Goal: Transaction & Acquisition: Purchase product/service

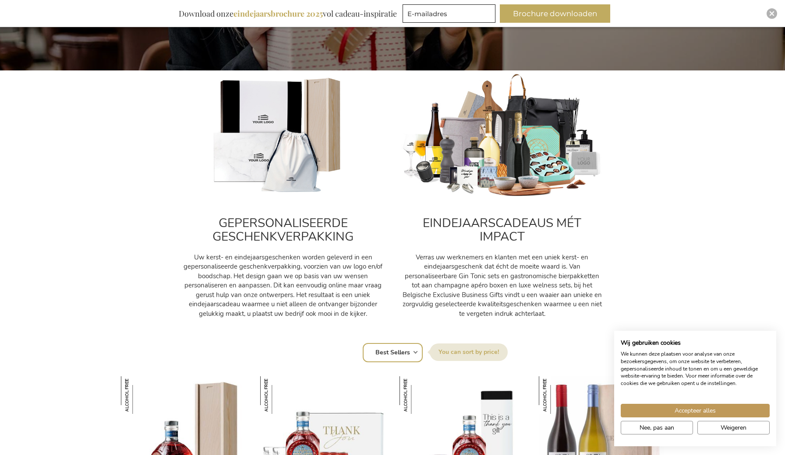
scroll to position [270, 0]
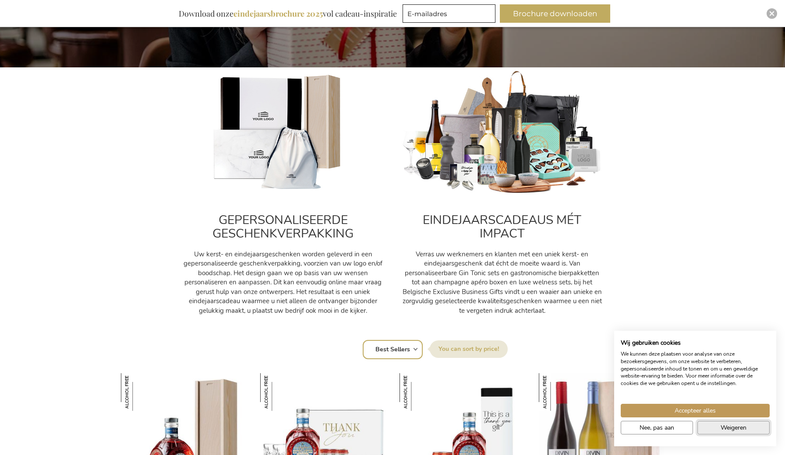
click at [732, 431] on span "Weigeren" at bounding box center [733, 427] width 26 height 9
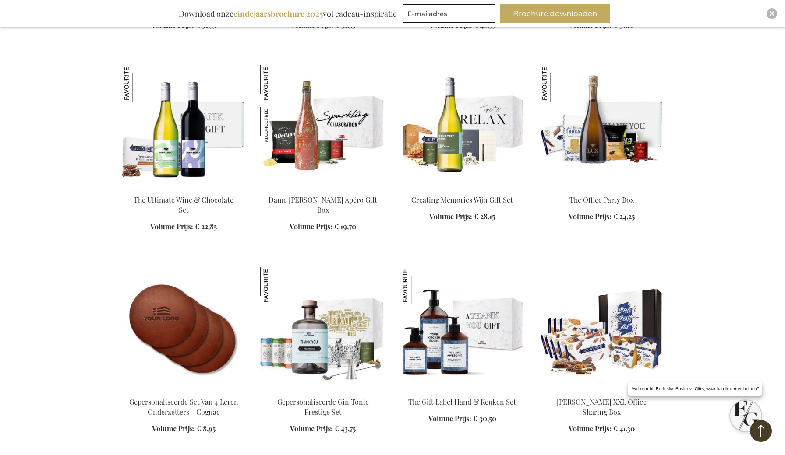
scroll to position [1211, 0]
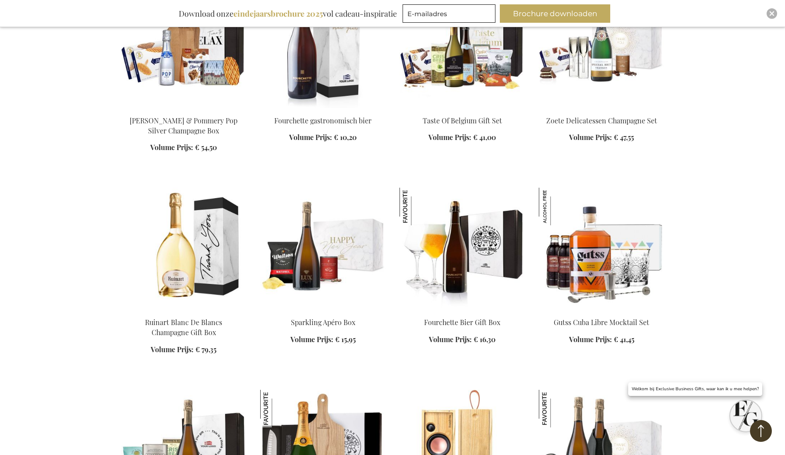
scroll to position [1686, 0]
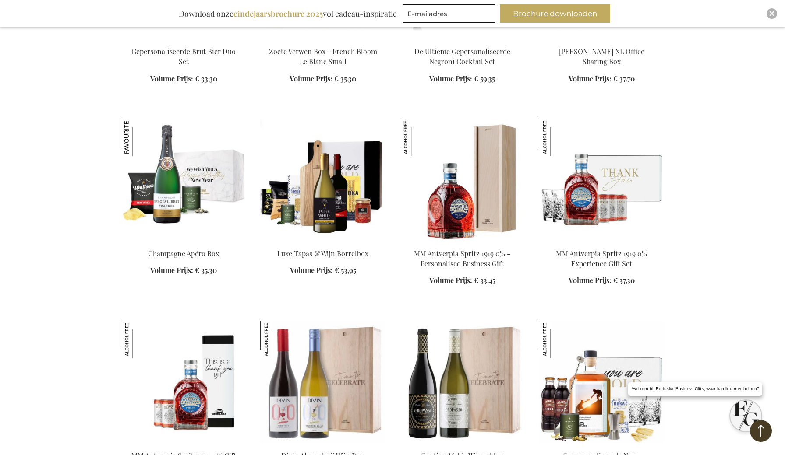
scroll to position [2409, 0]
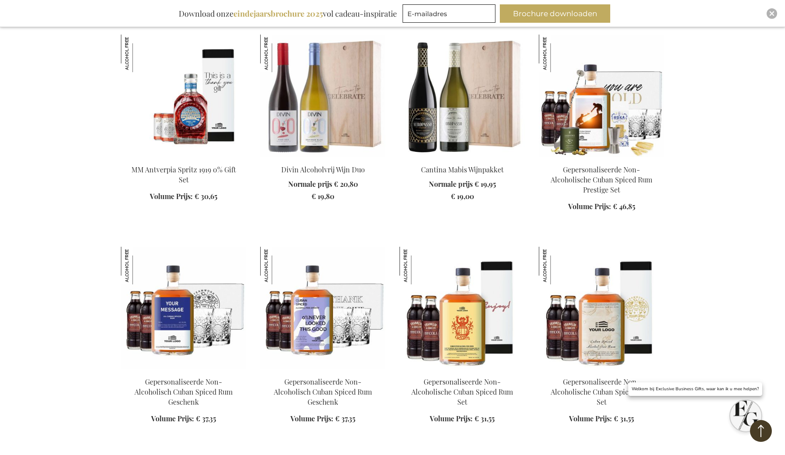
scroll to position [2714, 0]
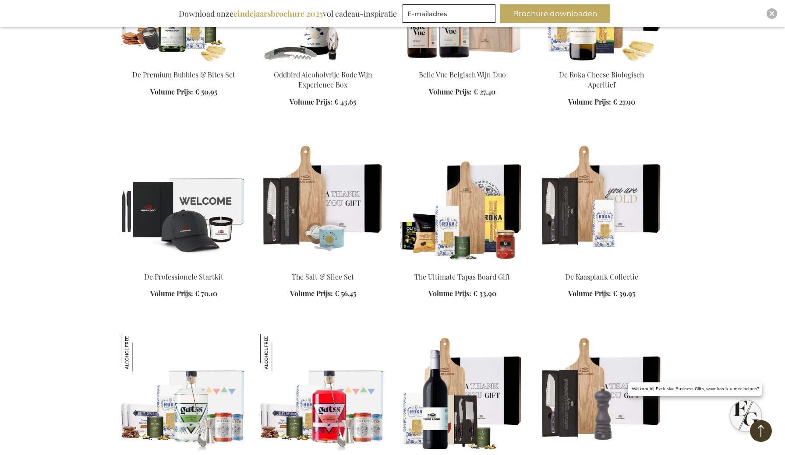
scroll to position [3630, 0]
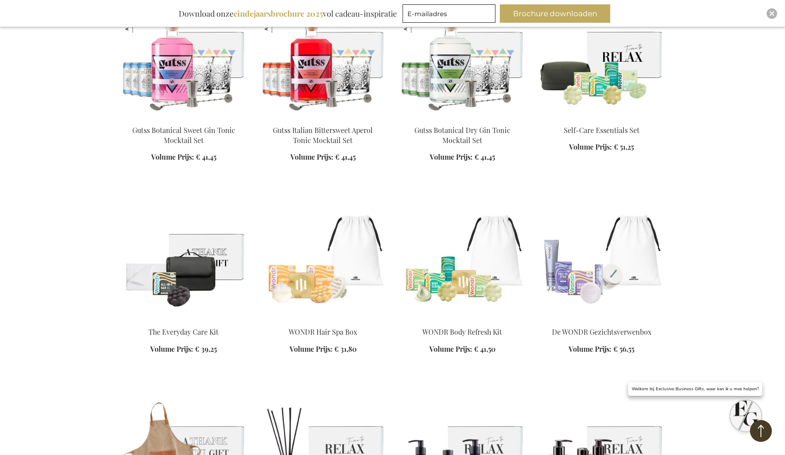
scroll to position [4119, 0]
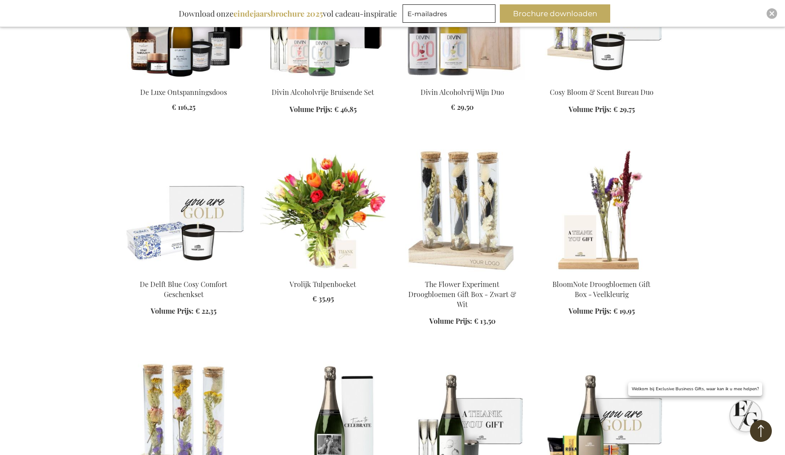
scroll to position [4744, 0]
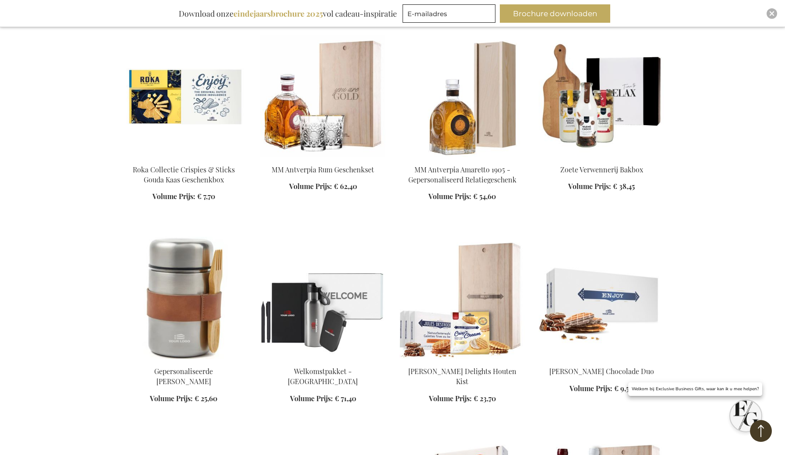
scroll to position [5291, 0]
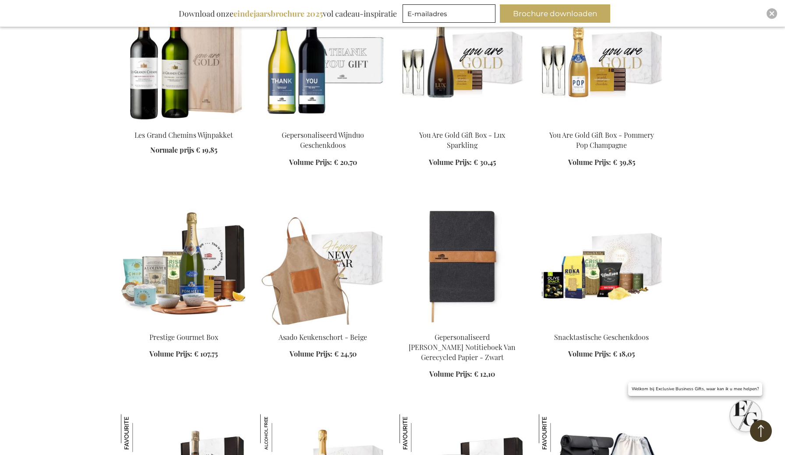
scroll to position [5928, 0]
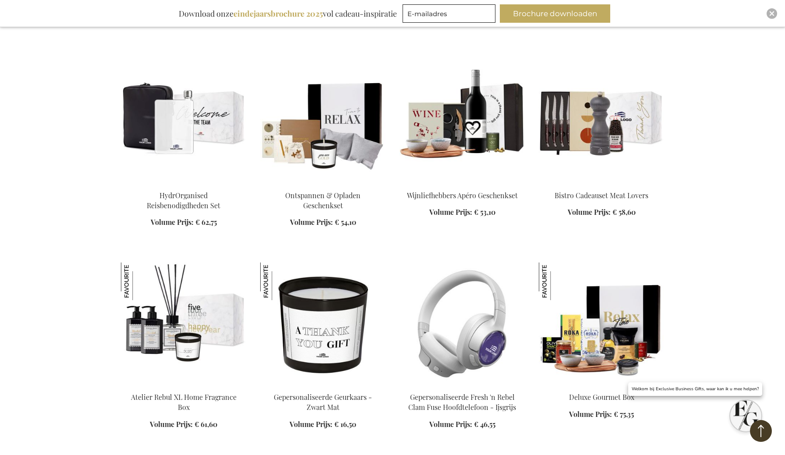
scroll to position [6470, 0]
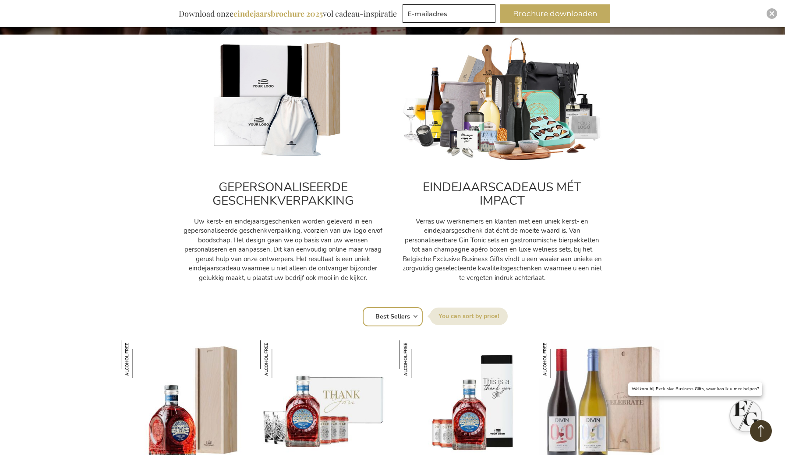
scroll to position [303, 0]
click at [415, 315] on div "Sorteer op Positie Best Sellers Meest bekeken Nieuw Biggest Saving Price: low t…" at bounding box center [393, 316] width 534 height 21
click at [414, 313] on div "Sorteer op Positie Best Sellers Meest bekeken Nieuw Biggest Saving Price: low t…" at bounding box center [393, 316] width 534 height 21
click at [416, 315] on div "Sorteer op Positie Best Sellers Meest bekeken Nieuw Biggest Saving Price: low t…" at bounding box center [393, 316] width 534 height 21
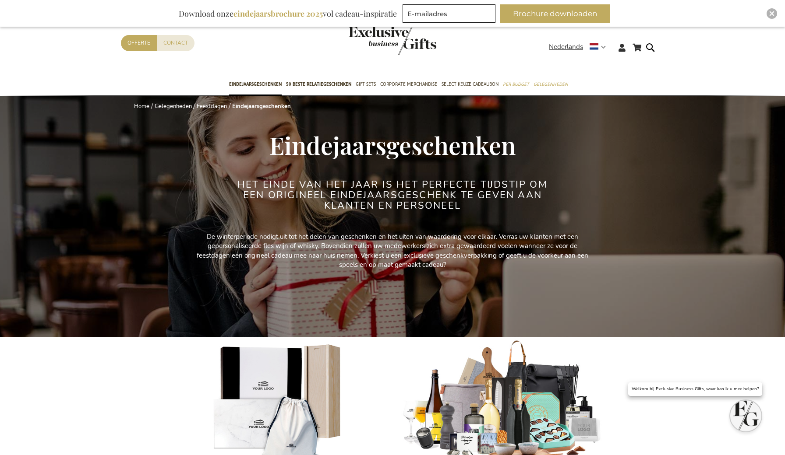
scroll to position [0, 0]
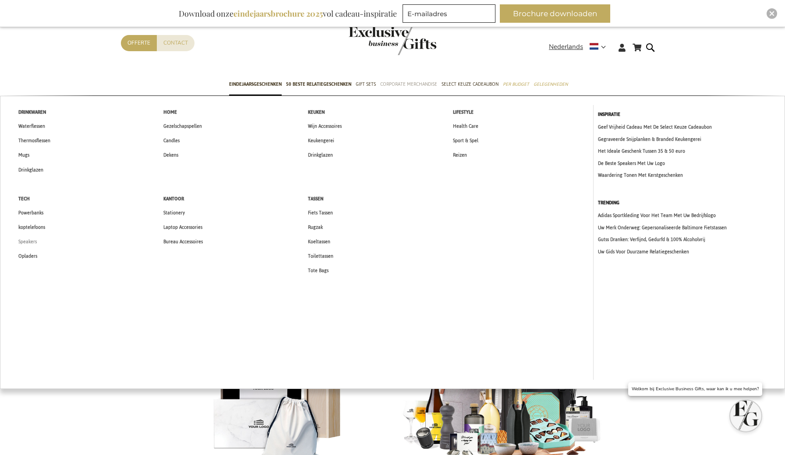
click at [31, 240] on span "Speakers" at bounding box center [27, 241] width 18 height 9
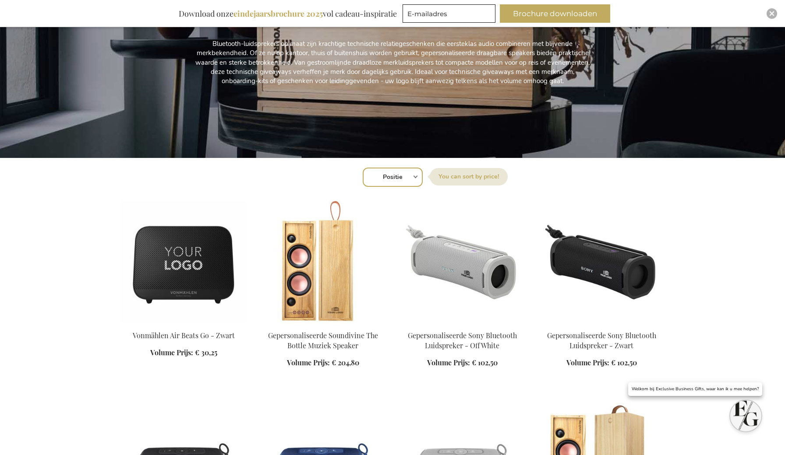
scroll to position [183, 0]
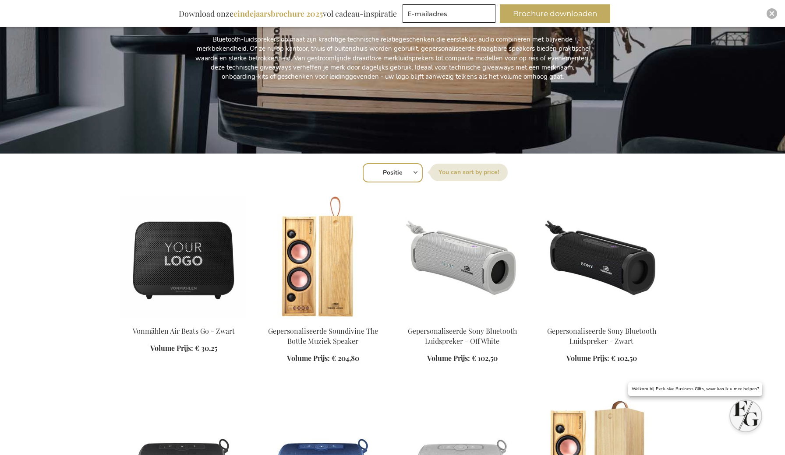
select select "price_asc"
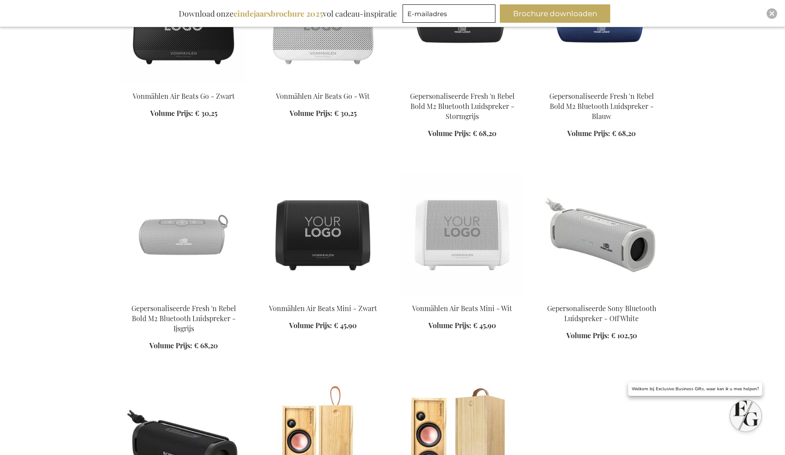
scroll to position [282, 0]
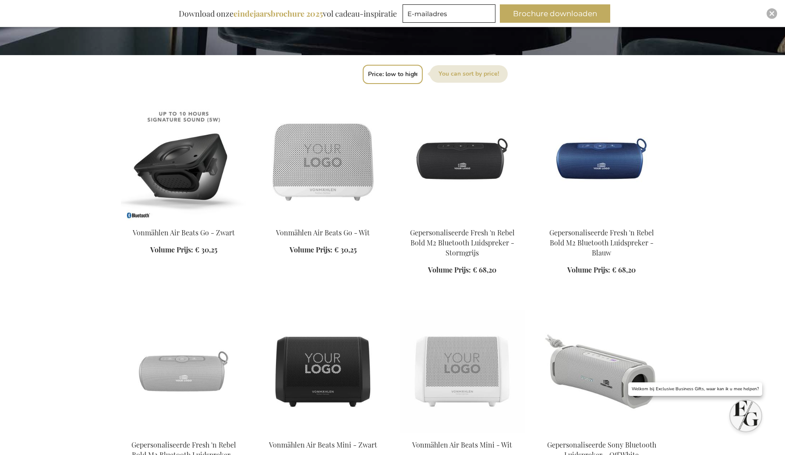
click at [196, 174] on img at bounding box center [183, 159] width 125 height 123
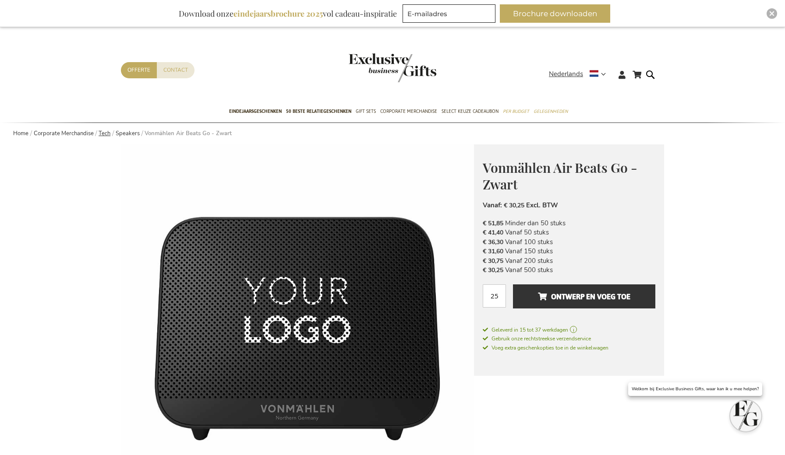
click at [106, 134] on link "Tech" at bounding box center [105, 134] width 12 height 8
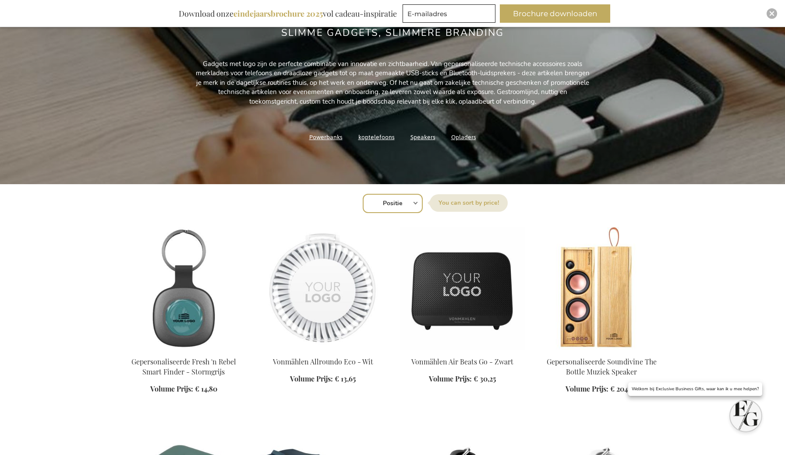
scroll to position [154, 0]
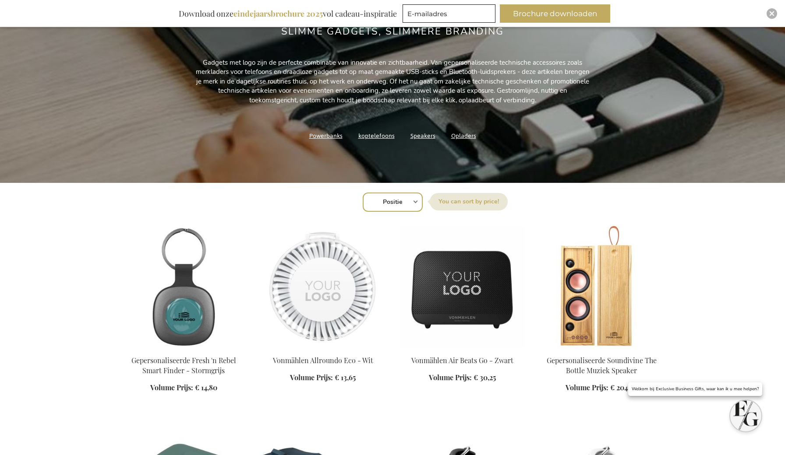
select select "price_asc"
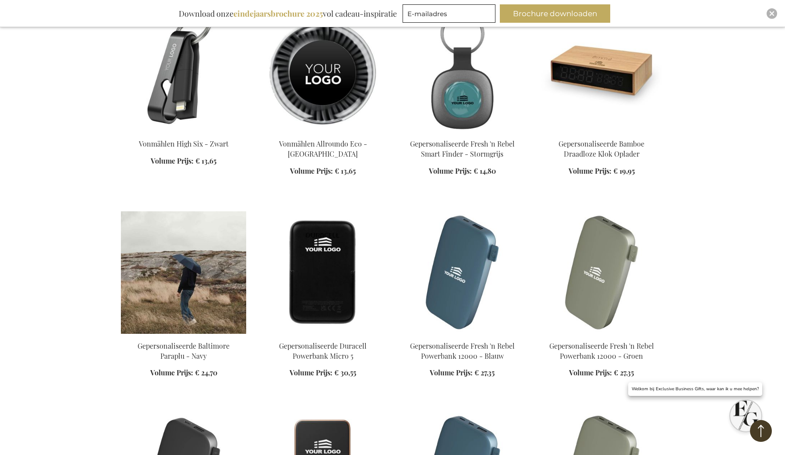
scroll to position [813, 0]
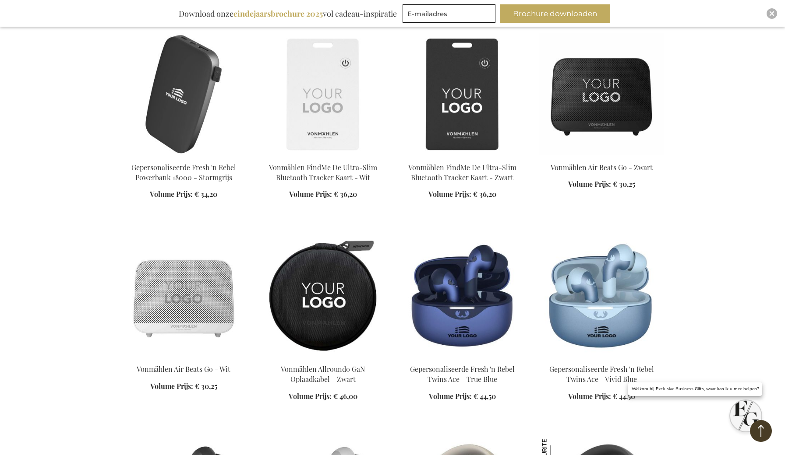
scroll to position [1374, 0]
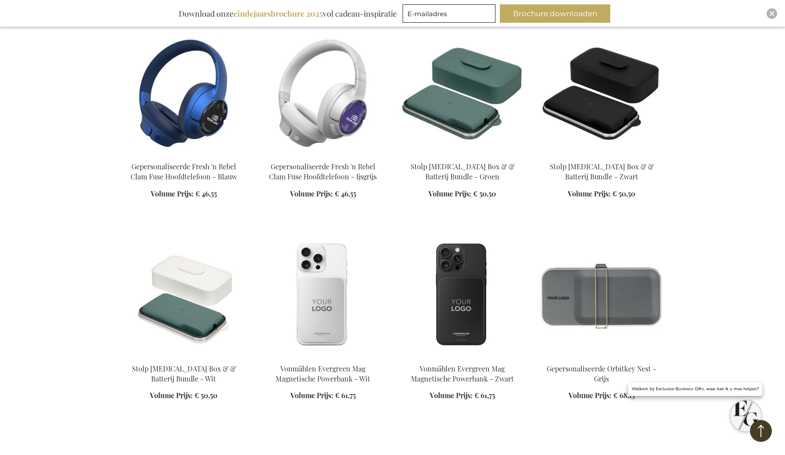
scroll to position [1987, 0]
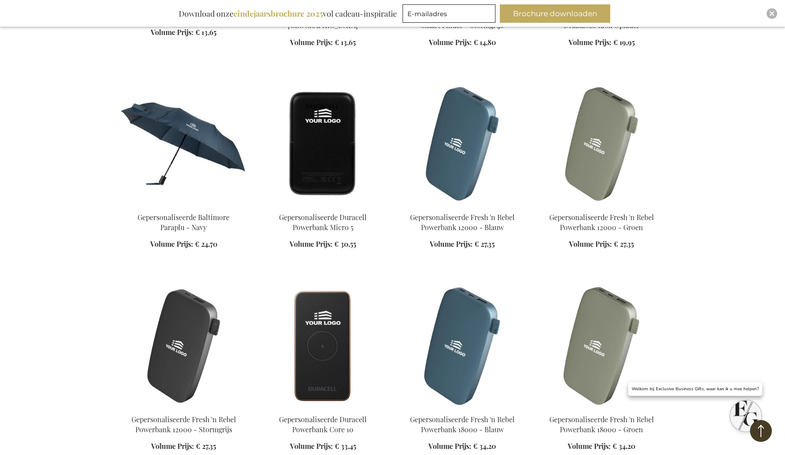
scroll to position [896, 0]
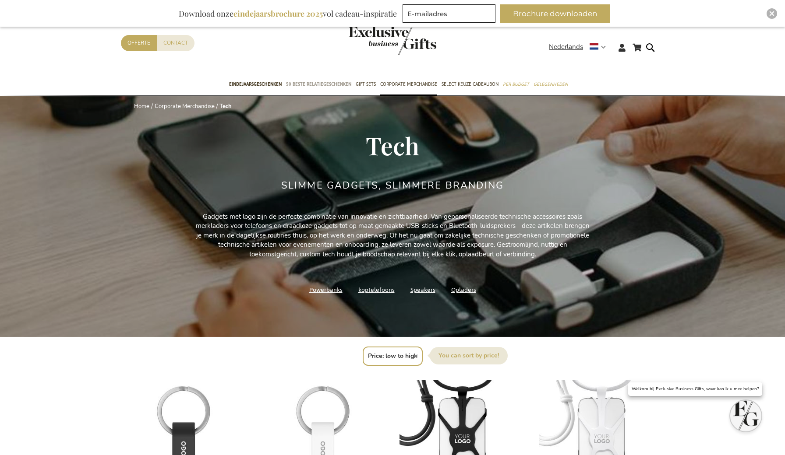
click at [296, 85] on span "50 beste relatiegeschenken" at bounding box center [318, 84] width 65 height 9
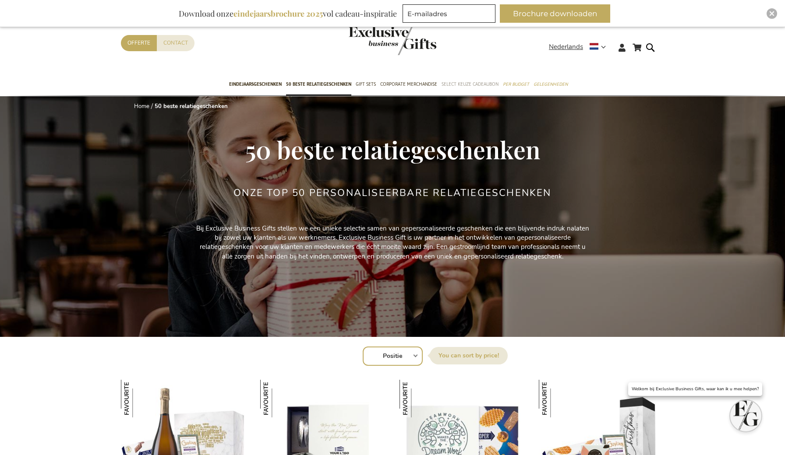
click at [462, 86] on span "Select Keuze Cadeaubon" at bounding box center [469, 84] width 57 height 9
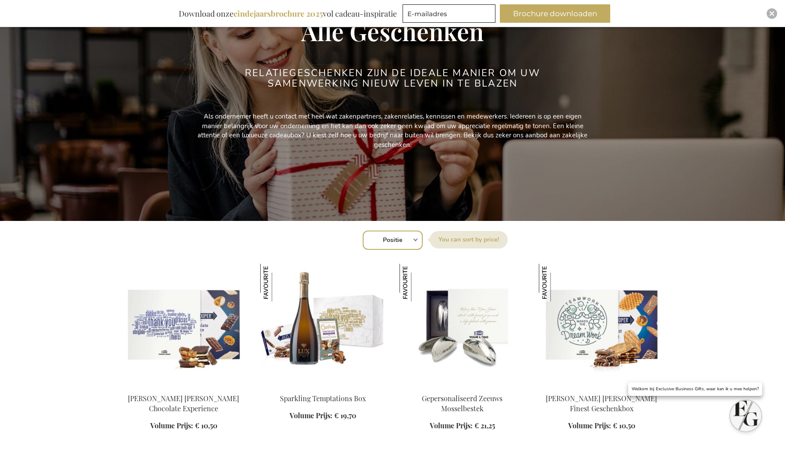
scroll to position [119, 0]
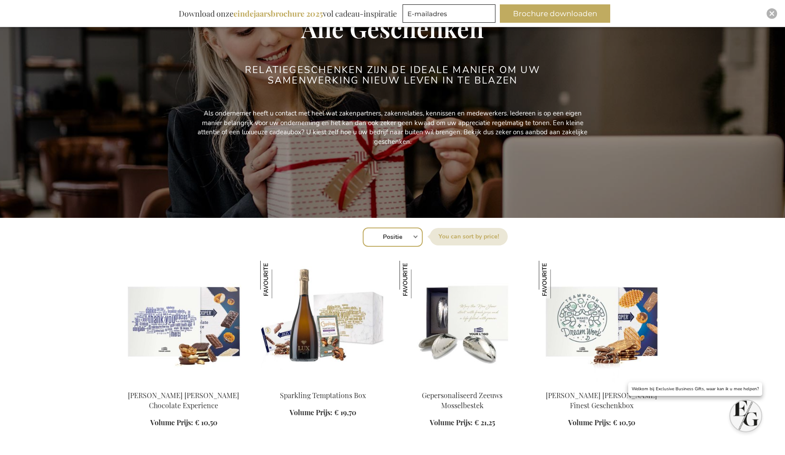
select select "price_asc"
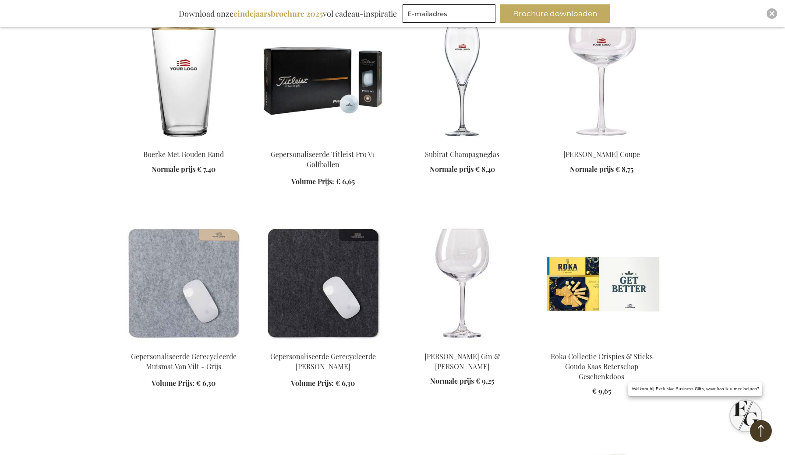
scroll to position [834, 0]
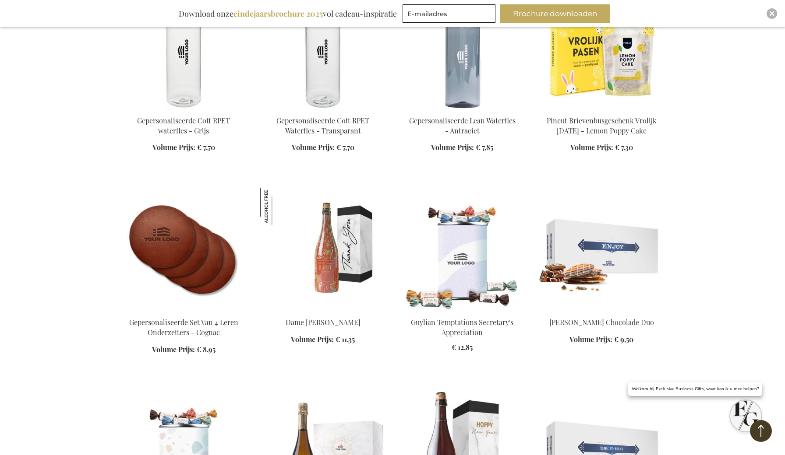
scroll to position [1443, 0]
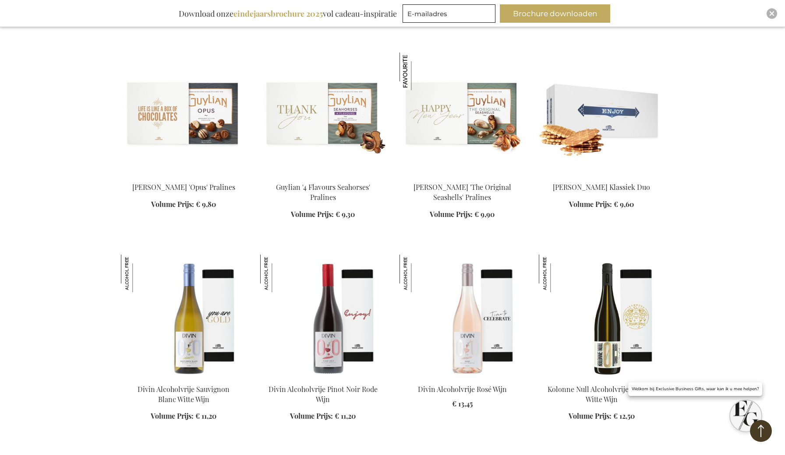
scroll to position [1968, 0]
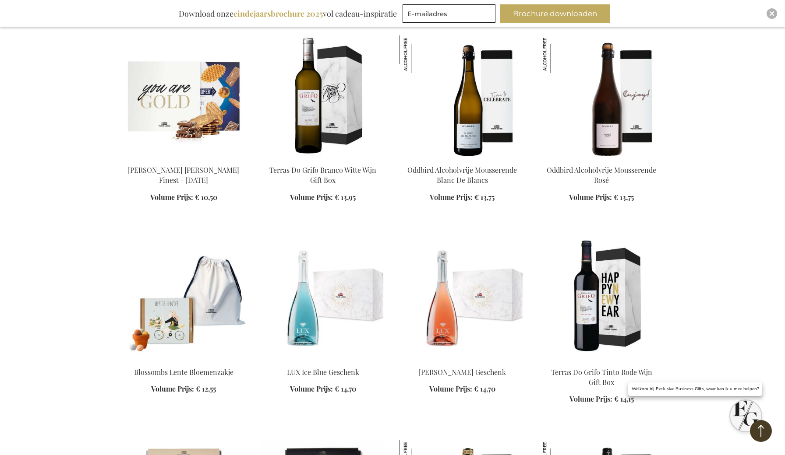
scroll to position [3228, 0]
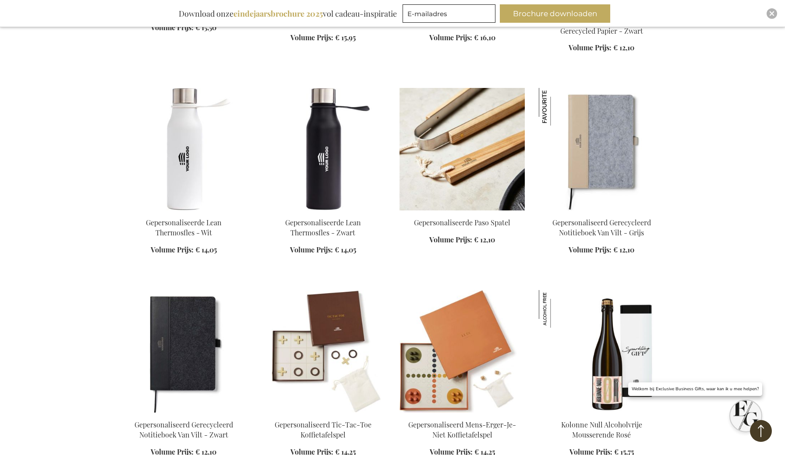
scroll to position [4049, 0]
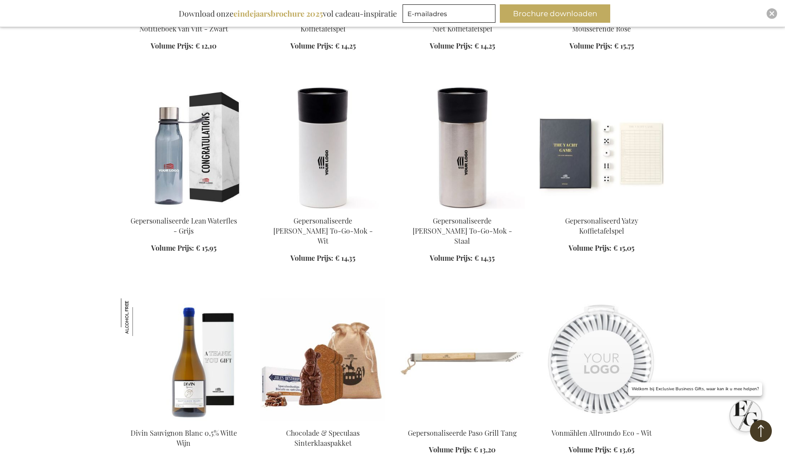
scroll to position [4405, 0]
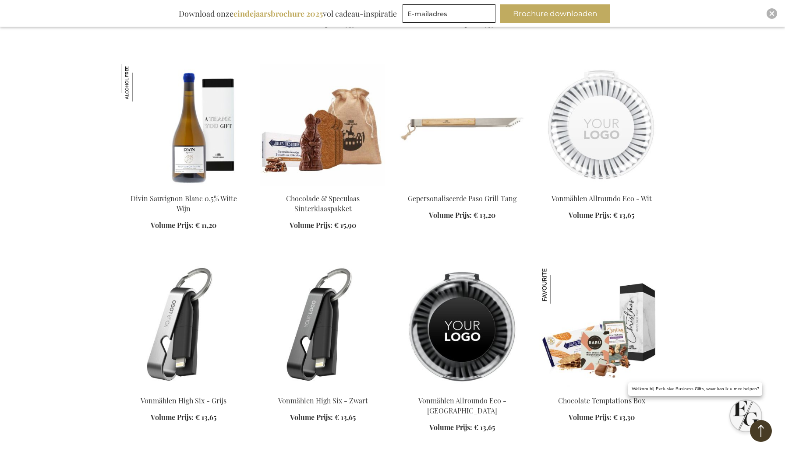
scroll to position [4635, 0]
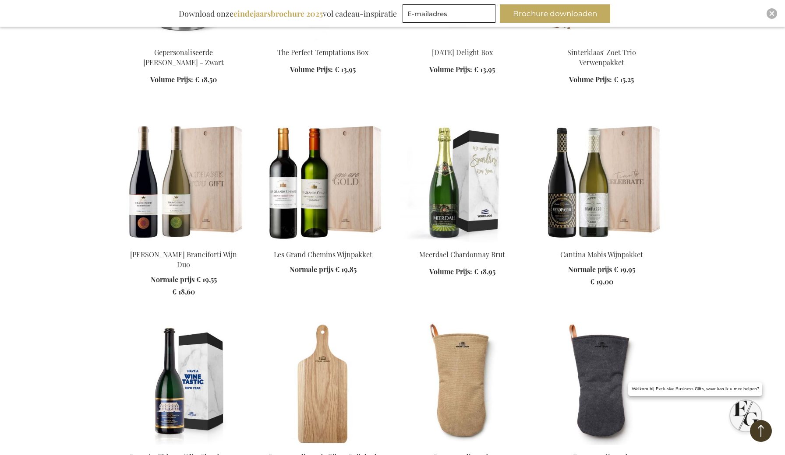
scroll to position [5708, 0]
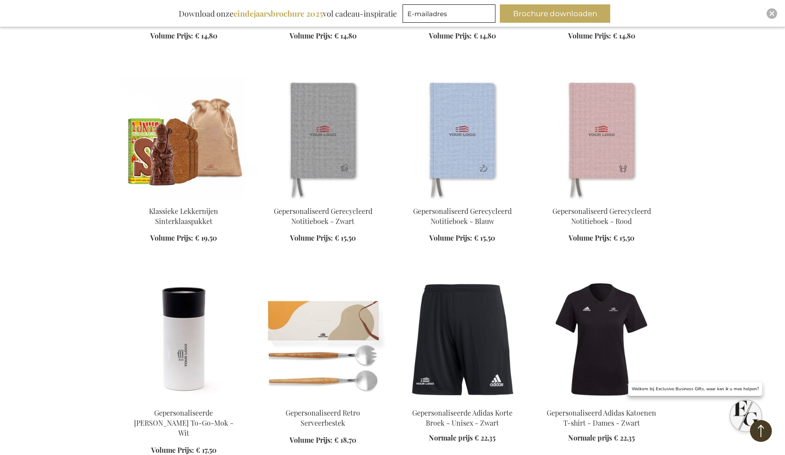
scroll to position [6252, 0]
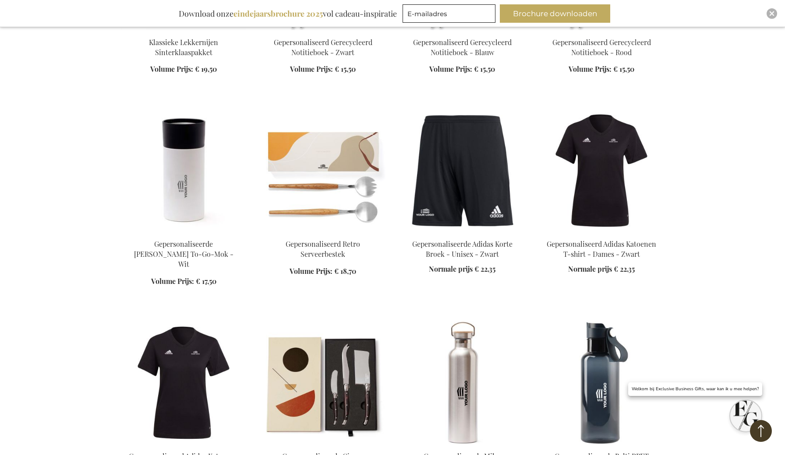
scroll to position [6420, 0]
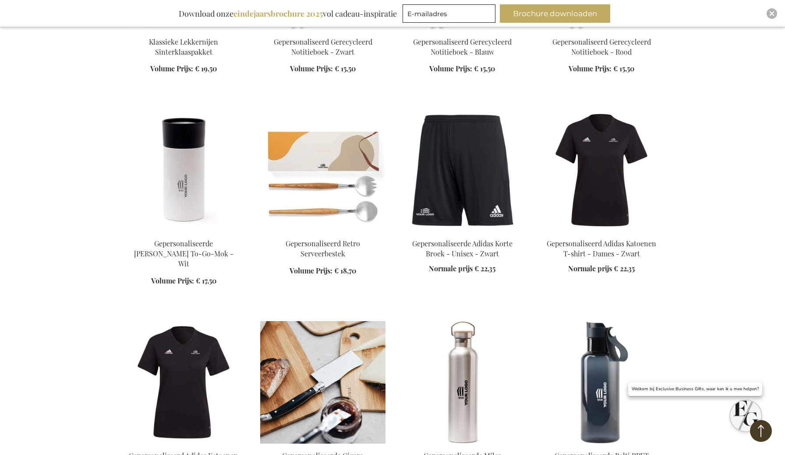
click at [350, 321] on img at bounding box center [322, 382] width 125 height 123
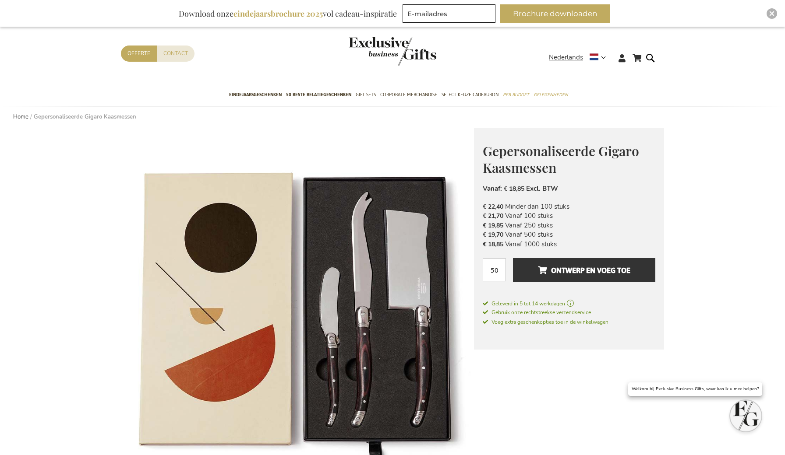
scroll to position [18, 0]
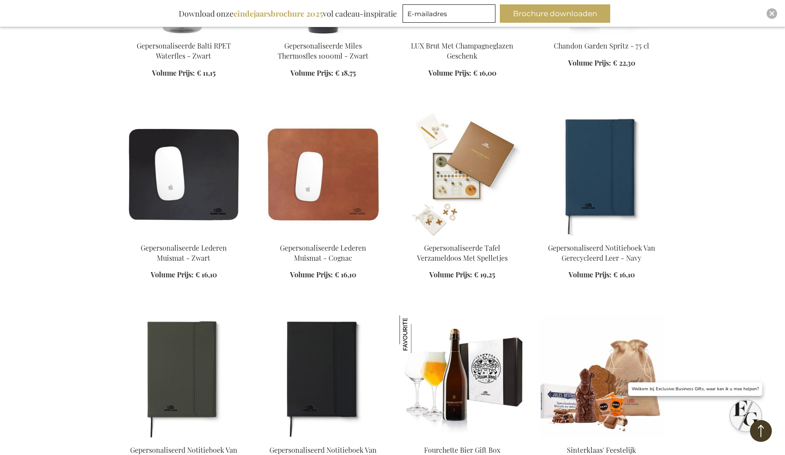
scroll to position [957, 0]
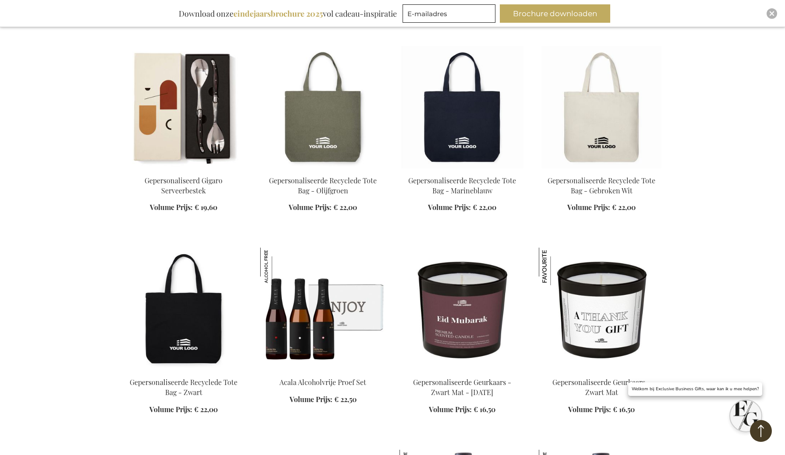
scroll to position [1408, 0]
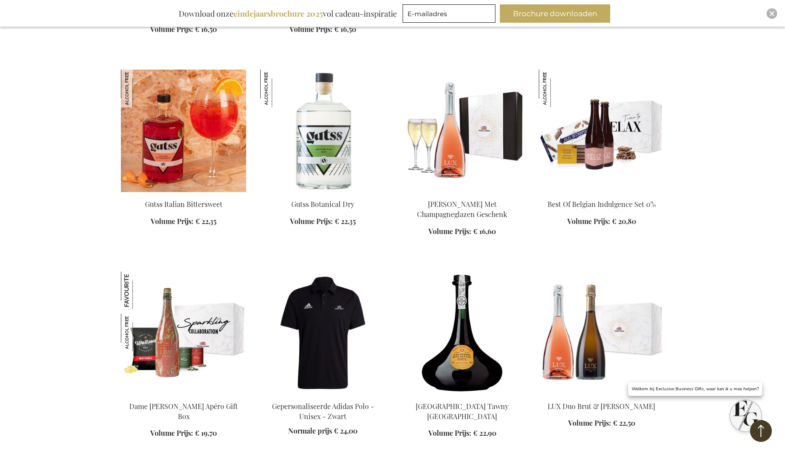
scroll to position [2006, 0]
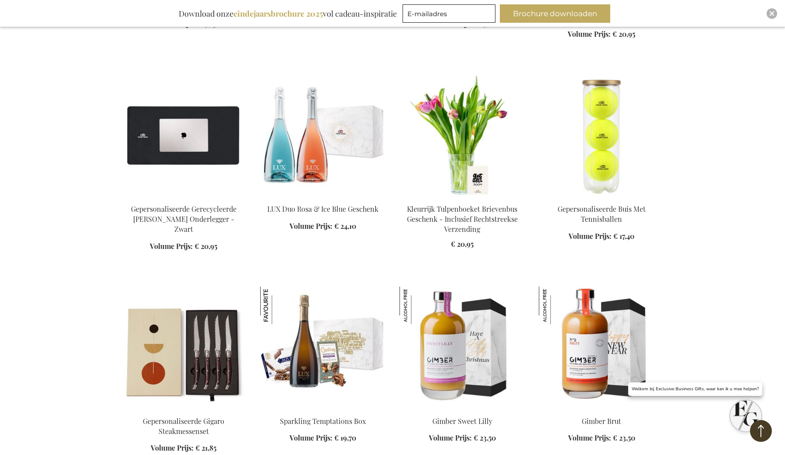
scroll to position [3224, 0]
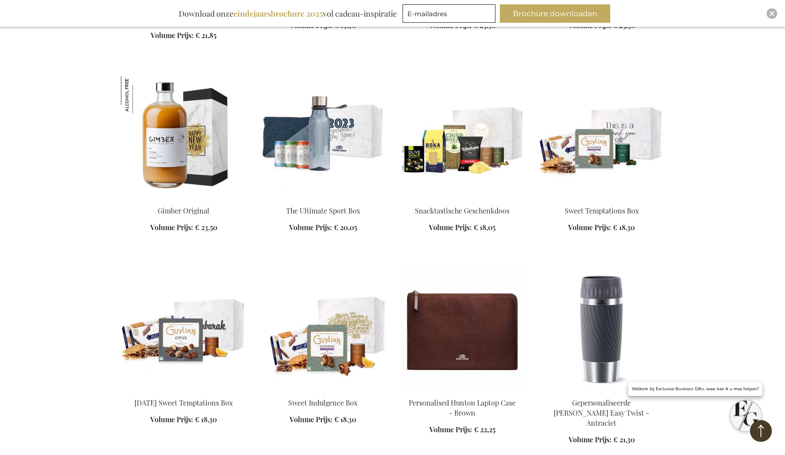
scroll to position [3636, 0]
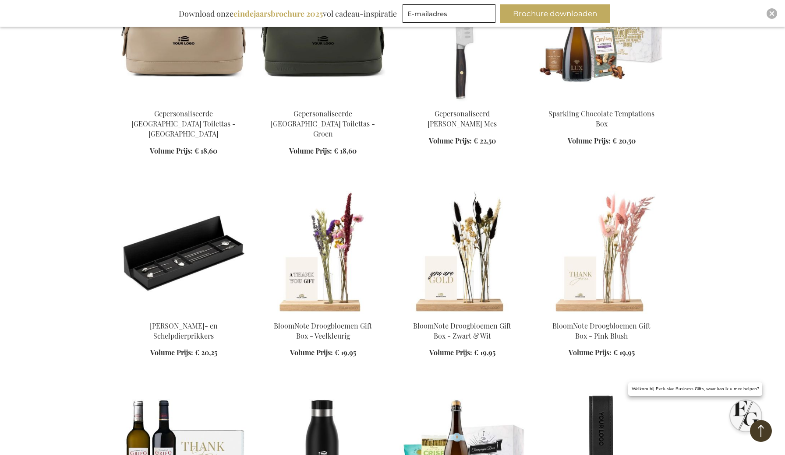
scroll to position [4560, 0]
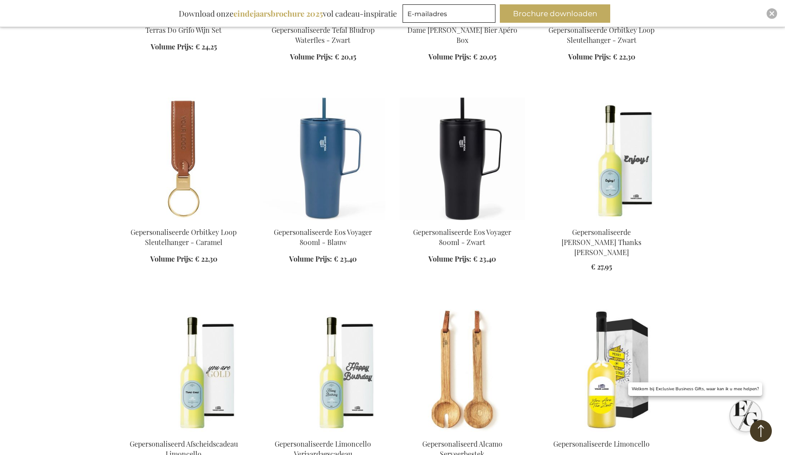
scroll to position [5096, 0]
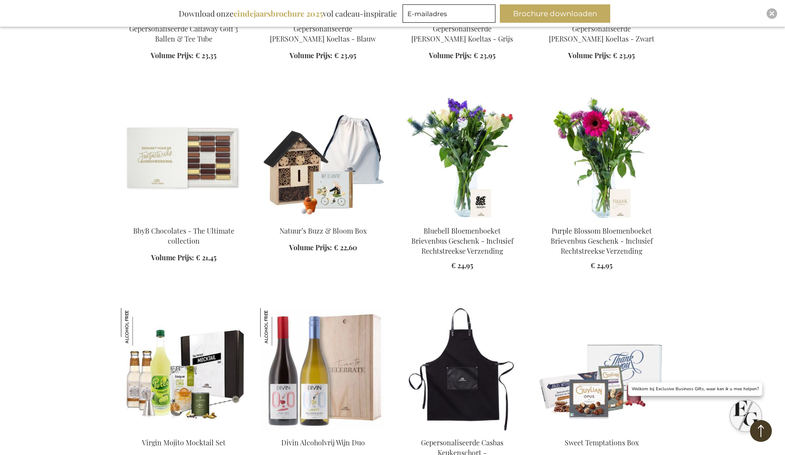
scroll to position [6295, 0]
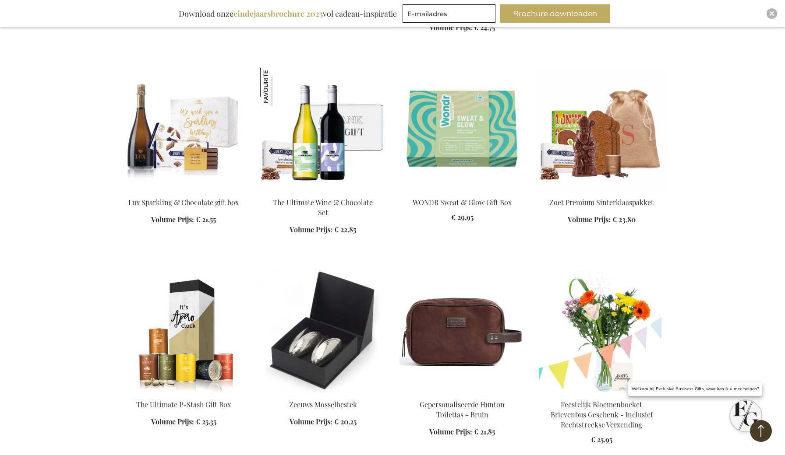
scroll to position [6747, 0]
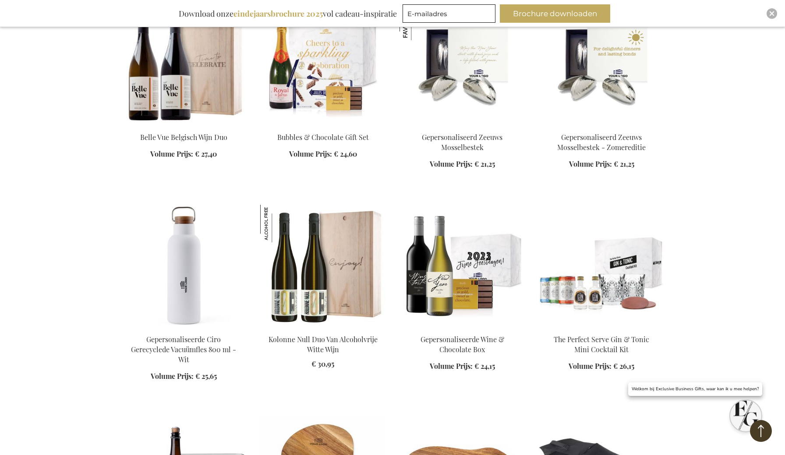
scroll to position [7424, 0]
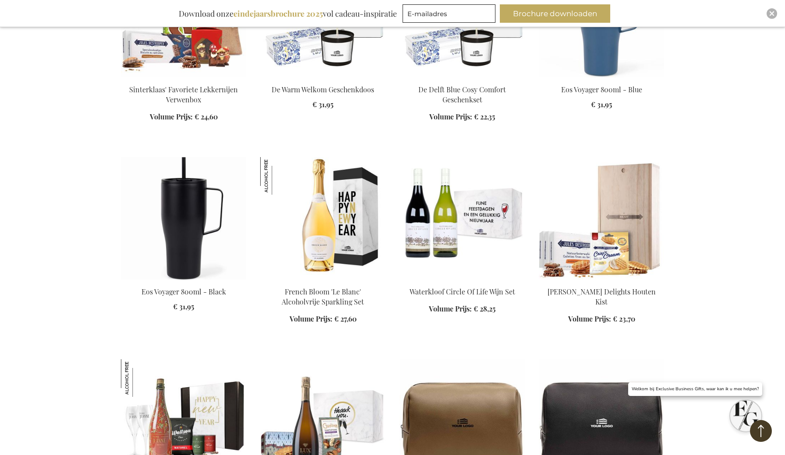
scroll to position [8094, 0]
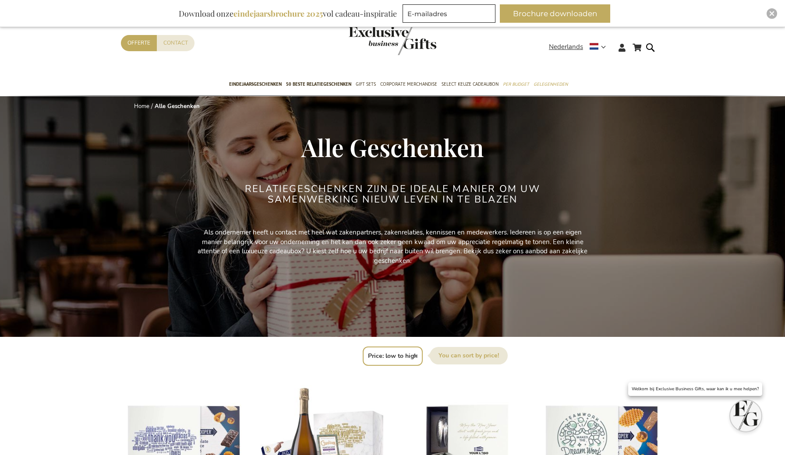
select select "price_asc"
